Goal: Task Accomplishment & Management: Complete application form

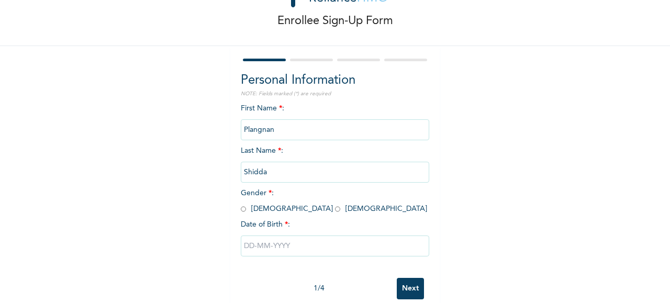
scroll to position [66, 0]
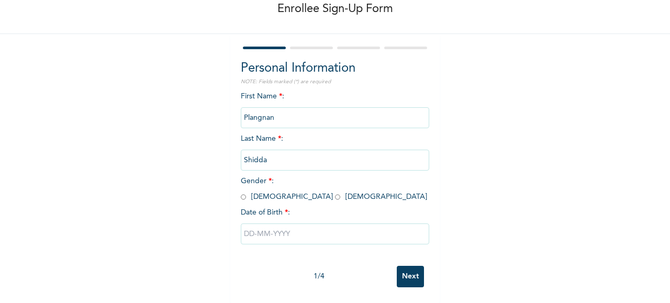
click at [335, 192] on input "radio" at bounding box center [337, 197] width 5 height 10
radio input "true"
click at [256, 232] on input "text" at bounding box center [335, 234] width 189 height 21
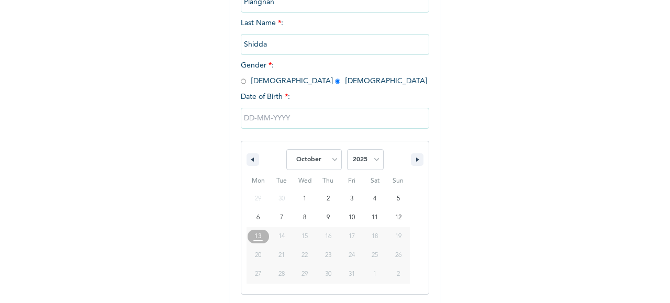
scroll to position [173, 0]
click at [329, 158] on select "January February March April May June July August September October November De…" at bounding box center [314, 159] width 56 height 21
click at [286, 150] on select "January February March April May June July August September October November De…" at bounding box center [314, 159] width 56 height 21
click at [319, 160] on select "January February March April May June July August September October November De…" at bounding box center [314, 159] width 56 height 21
select select "6"
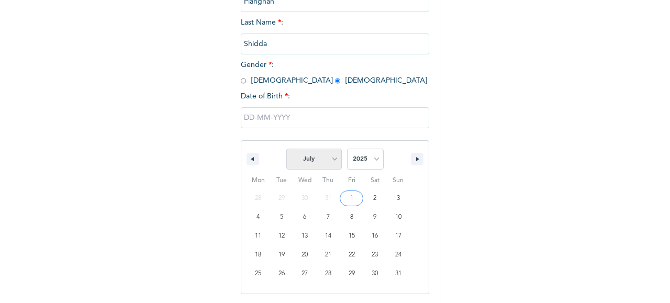
click at [286, 150] on select "January February March April May June July August September October November De…" at bounding box center [314, 159] width 56 height 21
click at [368, 164] on select "2025 2024 2023 2022 2021 2020 2019 2018 2017 2016 2015 2014 2013 2012 2011 2010…" at bounding box center [365, 159] width 37 height 21
select select "1988"
click at [347, 150] on select "2025 2024 2023 2022 2021 2020 2019 2018 2017 2016 2015 2014 2013 2012 2011 2010…" at bounding box center [365, 159] width 37 height 21
type input "[DATE]"
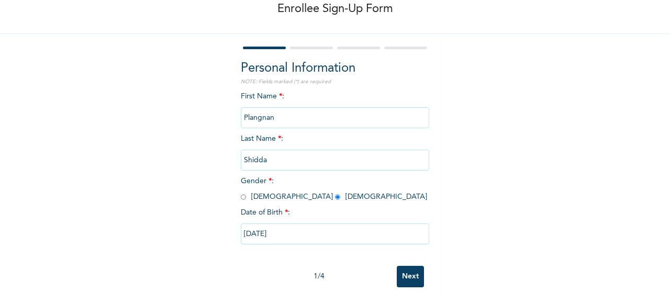
scroll to position [66, 0]
click at [412, 273] on input "Next" at bounding box center [410, 276] width 27 height 21
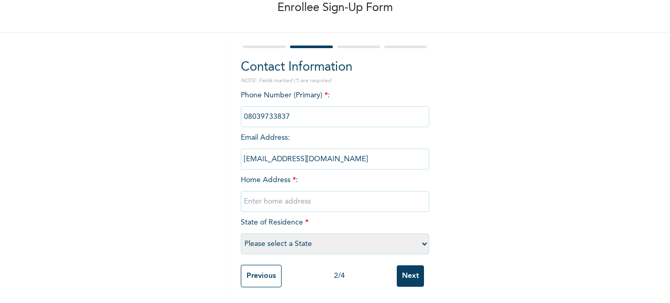
click at [324, 240] on select "Please select a State [PERSON_NAME] (FCT) [PERSON_NAME] Ibom [GEOGRAPHIC_DATA] …" at bounding box center [335, 244] width 189 height 21
select select "25"
click at [241, 234] on select "Please select a State [PERSON_NAME] (FCT) [PERSON_NAME] Ibom [GEOGRAPHIC_DATA] …" at bounding box center [335, 244] width 189 height 21
click at [340, 191] on input "text" at bounding box center [335, 201] width 189 height 21
type input "I"
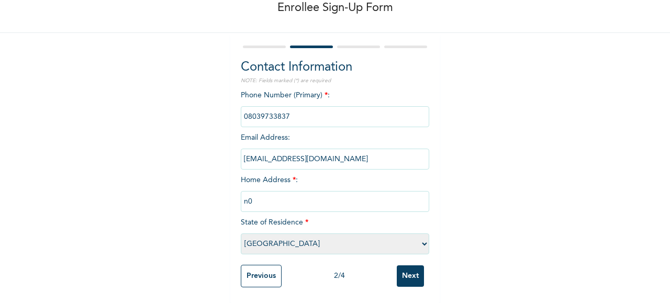
type input "n"
type input "N0 [STREET_ADDRESS][PERSON_NAME]"
click at [407, 265] on input "Next" at bounding box center [410, 275] width 27 height 21
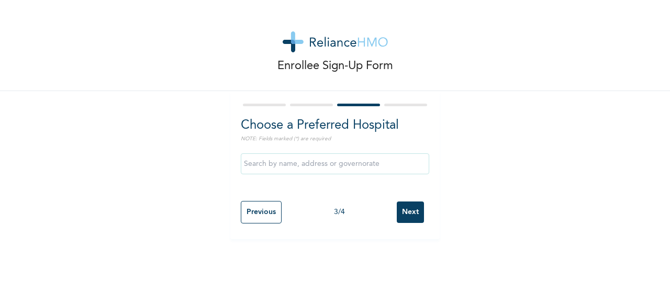
click at [291, 159] on input "text" at bounding box center [335, 163] width 189 height 21
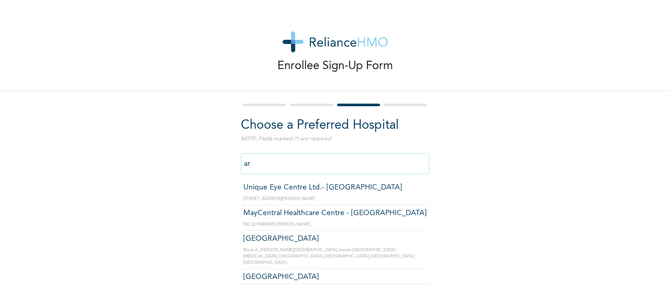
type input "a"
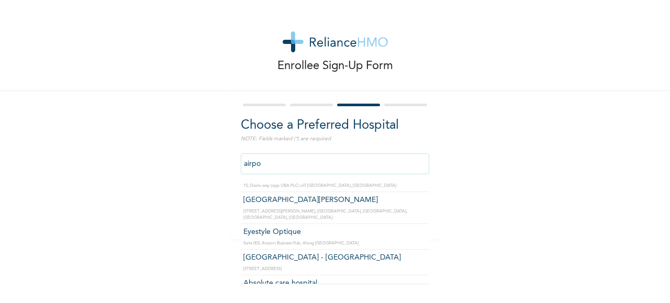
scroll to position [38, 0]
type input "[GEOGRAPHIC_DATA][PERSON_NAME]"
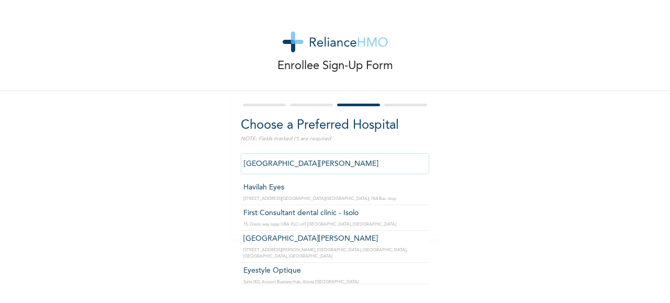
drag, startPoint x: 360, startPoint y: 162, endPoint x: 221, endPoint y: 152, distance: 139.7
click at [221, 152] on div "Enrollee Sign-Up Form Choose a Preferred Hospital NOTE: Fields marked (*) are r…" at bounding box center [335, 119] width 670 height 239
click at [456, 211] on div "Enrollee Sign-Up Form Choose a Preferred Hospital NOTE: Fields marked (*) are r…" at bounding box center [335, 119] width 670 height 239
click at [353, 160] on input "[GEOGRAPHIC_DATA][PERSON_NAME]" at bounding box center [335, 163] width 189 height 21
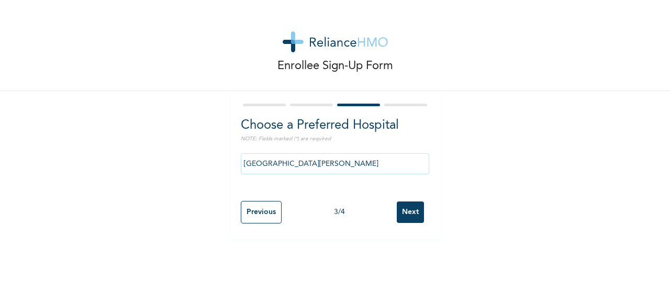
click at [459, 159] on div "Enrollee Sign-Up Form Choose a Preferred Hospital NOTE: Fields marked (*) are r…" at bounding box center [335, 119] width 670 height 239
click at [406, 216] on input "Next" at bounding box center [410, 212] width 27 height 21
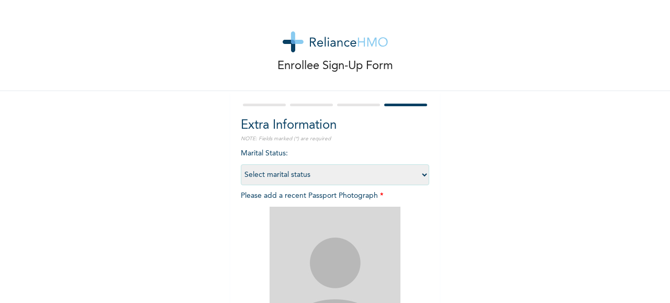
scroll to position [105, 0]
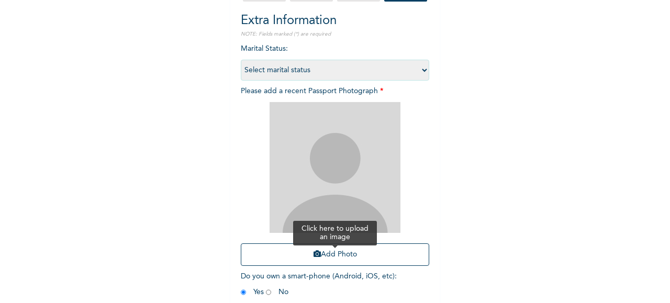
click at [335, 257] on button "Add Photo" at bounding box center [335, 254] width 189 height 23
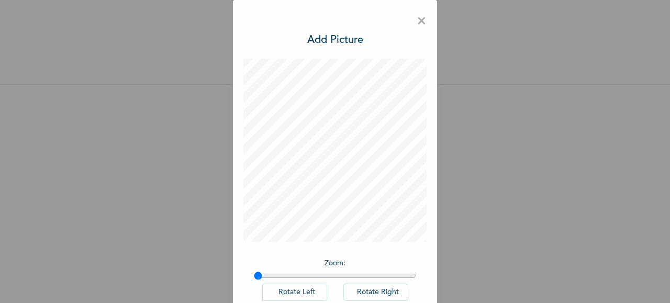
scroll to position [0, 0]
drag, startPoint x: 254, startPoint y: 275, endPoint x: 288, endPoint y: 276, distance: 33.5
click at [288, 276] on input "range" at bounding box center [335, 276] width 162 height 8
click at [443, 173] on div "× Add Picture Zoom : Rotate Left Rotate Right DONE" at bounding box center [335, 151] width 670 height 303
click at [283, 275] on input "range" at bounding box center [335, 276] width 162 height 8
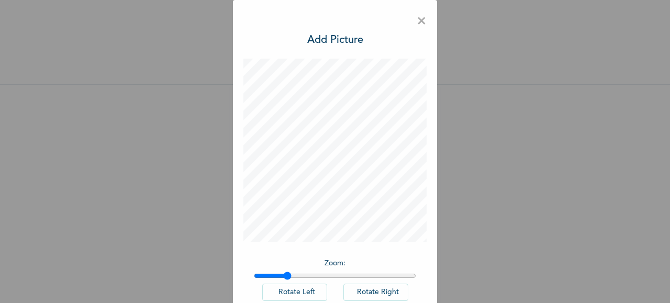
click at [280, 276] on input "range" at bounding box center [335, 276] width 162 height 8
type input "1.14"
click at [275, 276] on input "range" at bounding box center [335, 276] width 162 height 8
click at [486, 183] on div "× Add Picture Zoom : Rotate Left Rotate Right DONE" at bounding box center [335, 151] width 670 height 303
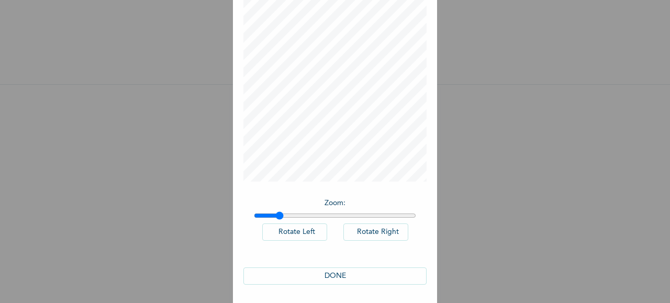
scroll to position [62, 0]
click at [352, 270] on button "DONE" at bounding box center [334, 274] width 183 height 17
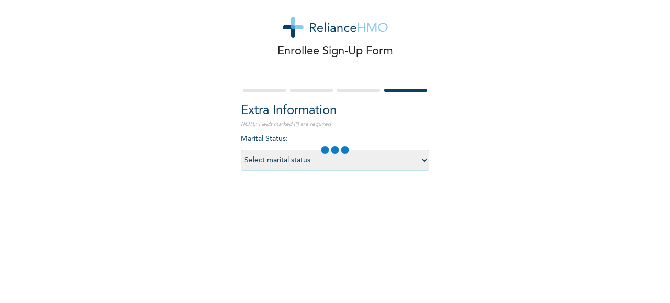
click at [412, 161] on select "Select marital status [DEMOGRAPHIC_DATA] Married [DEMOGRAPHIC_DATA] Widow/[DEMO…" at bounding box center [335, 160] width 189 height 21
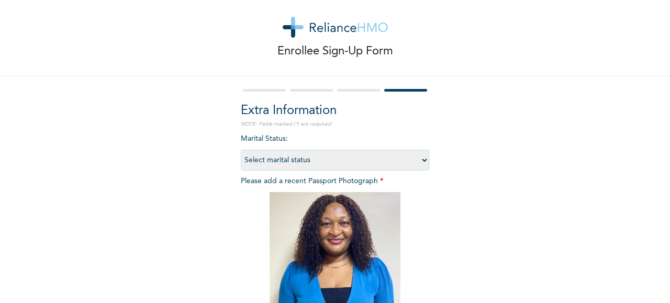
select select "1"
click at [241, 150] on select "Select marital status [DEMOGRAPHIC_DATA] Married [DEMOGRAPHIC_DATA] Widow/[DEMO…" at bounding box center [335, 160] width 189 height 21
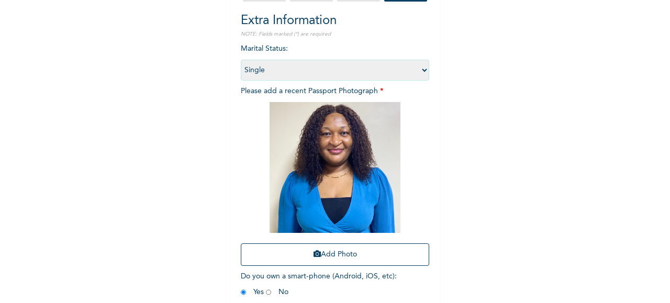
scroll to position [156, 0]
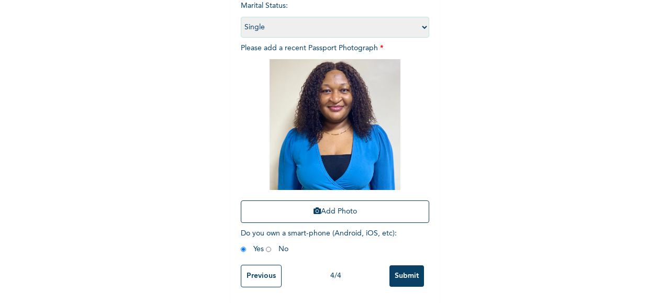
click at [409, 268] on input "Submit" at bounding box center [407, 275] width 35 height 21
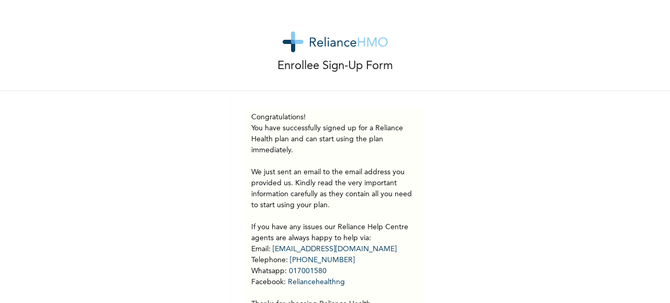
scroll to position [52, 0]
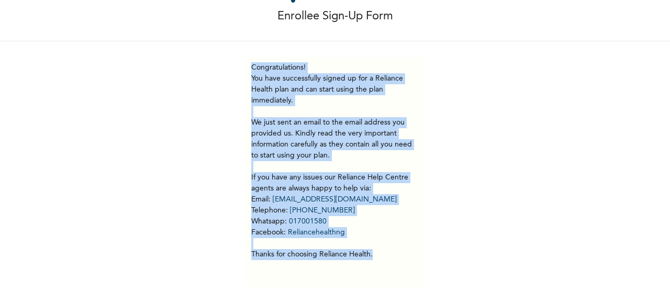
drag, startPoint x: 398, startPoint y: 254, endPoint x: 244, endPoint y: 60, distance: 247.9
click at [246, 60] on div "Congratulations! You have successfully signed up for a Reliance Health plan and…" at bounding box center [335, 172] width 178 height 230
copy div "Congratulations! You have successfully signed up for a Reliance Health plan and…"
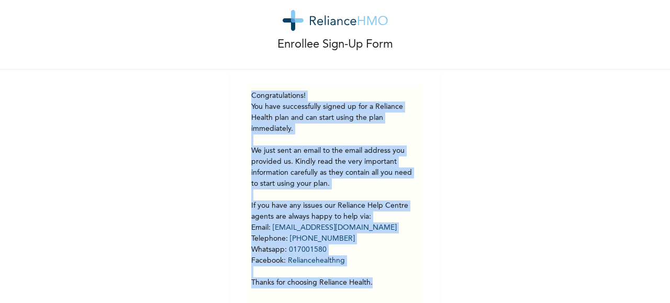
scroll to position [0, 0]
